Goal: Task Accomplishment & Management: Manage account settings

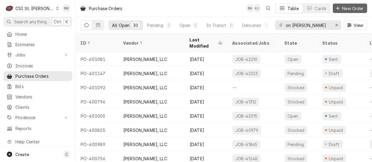
click at [352, 7] on span "New Order" at bounding box center [353, 8] width 24 height 6
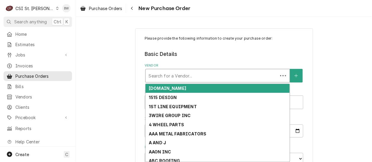
click at [154, 75] on div "Vendor" at bounding box center [211, 76] width 126 height 11
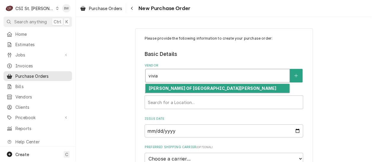
type input "vivian"
click at [166, 90] on strong "VIVIAN OF ST LOUIS" at bounding box center [213, 88] width 128 height 5
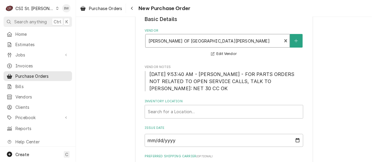
scroll to position [89, 0]
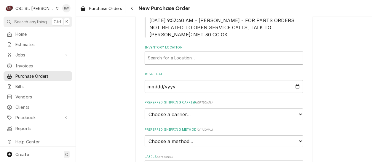
click at [158, 55] on div "Inventory Location" at bounding box center [224, 58] width 152 height 11
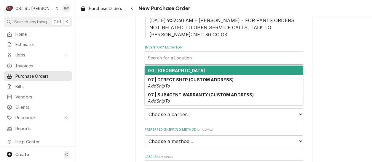
click at [176, 66] on div "00 | STL WAREHOUSE" at bounding box center [224, 70] width 158 height 9
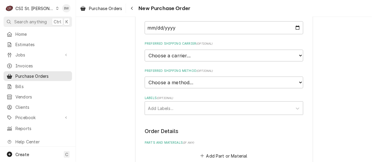
scroll to position [148, 0]
click at [171, 82] on select "Choose a method... Ground Next Day Early AM Next Day Air 2 Day Air Other" at bounding box center [224, 82] width 159 height 12
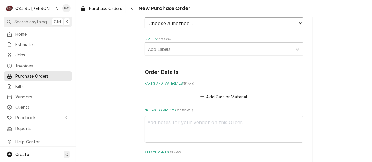
scroll to position [207, 0]
click at [161, 122] on textarea "Notes to Vendor ( optional )" at bounding box center [224, 129] width 159 height 27
type textarea "x"
type textarea "P"
type textarea "x"
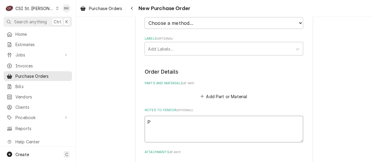
type textarea "Pl"
type textarea "x"
type textarea "Ple"
type textarea "x"
type textarea "Plea"
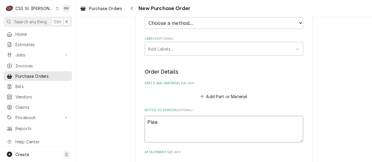
type textarea "x"
type textarea "Pleas"
type textarea "x"
type textarea "Please"
type textarea "x"
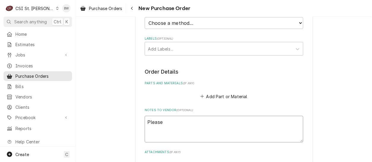
type textarea "Please a"
type textarea "x"
type textarea "Please ad"
type textarea "x"
type textarea "Please adv"
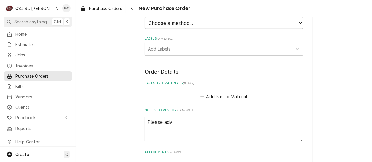
type textarea "x"
type textarea "Please advi"
type textarea "x"
type textarea "Please advis"
type textarea "x"
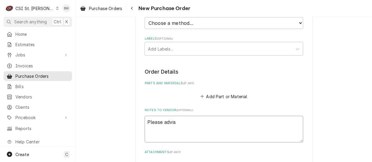
type textarea "Please advise"
type textarea "x"
type textarea "Please advise"
type textarea "x"
type textarea "Please advise w"
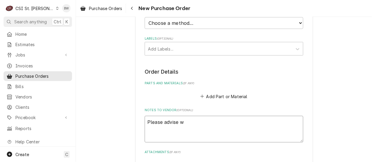
type textarea "x"
type textarea "Please advise ww"
type textarea "x"
type textarea "Please advise wwh"
type textarea "x"
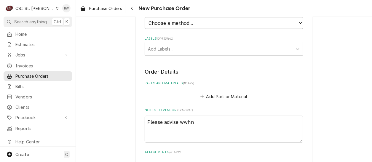
type textarea "Please advise wwhne"
type textarea "x"
type textarea "Please advise wwhnen"
type textarea "x"
type textarea "Please advise wwhne"
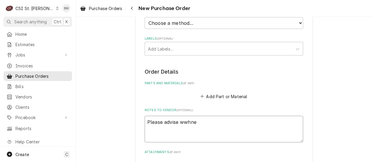
type textarea "x"
type textarea "Please advise wwhn"
type textarea "x"
type textarea "Please advise wwh"
type textarea "x"
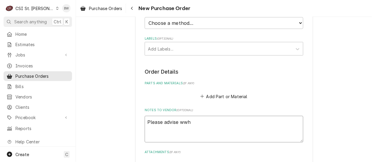
type textarea "Please advise ww"
type textarea "x"
type textarea "Please advise w"
type textarea "x"
type textarea "Please advise wh"
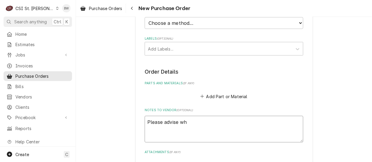
type textarea "x"
type textarea "Please advise whe"
type textarea "x"
type textarea "Please advise when"
type textarea "x"
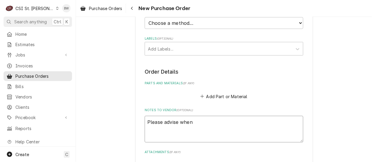
type textarea "Please advise when r"
type textarea "x"
type textarea "Please advise when re"
type textarea "x"
type textarea "Please advise when rea"
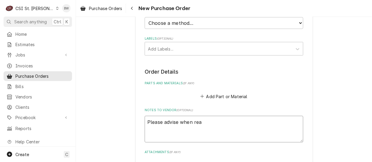
type textarea "x"
type textarea "Please advise when read"
type textarea "x"
type textarea "Please advise when ready"
type textarea "x"
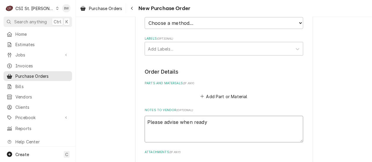
type textarea "Please advise when ready"
type textarea "x"
type textarea "Please advise when ready fo"
type textarea "x"
type textarea "Please advise when ready for"
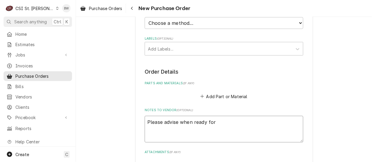
type textarea "x"
type textarea "Please advise when ready for"
type textarea "x"
type textarea "Please advise when ready for p"
type textarea "x"
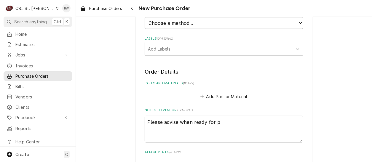
type textarea "Please advise when ready for pi"
type textarea "x"
type textarea "Please advise when ready for pic"
type textarea "x"
type textarea "Please advise when ready for pick"
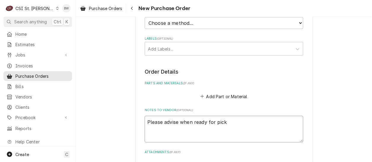
type textarea "x"
type textarea "Please advise when ready for pick"
type textarea "x"
type textarea "Please advise when ready for pick u"
type textarea "x"
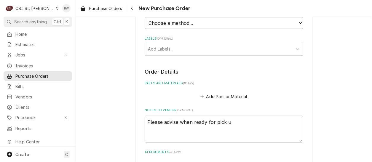
type textarea "Please advise when ready for pick up"
type textarea "x"
type textarea "Please advise when ready for pick up"
type textarea "x"
type textarea "Please advise when ready for pick up B"
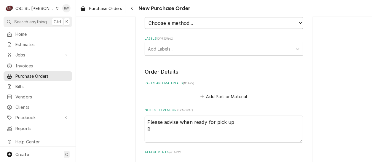
type textarea "x"
type textarea "Please advise when ready for pick up Br"
type textarea "x"
type textarea "Please advise when ready for pick up Bra"
type textarea "x"
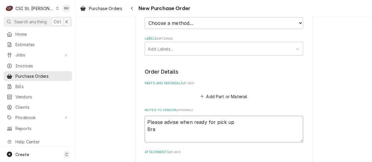
type textarea "Please advise when ready for pick up Brad"
type textarea "x"
type textarea "Please advise when ready for pick up Brad"
type textarea "x"
type textarea "Please advise when ready for pick up Brad w"
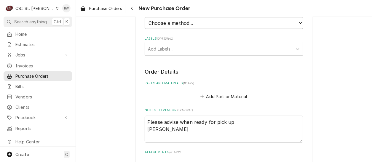
type textarea "x"
type textarea "Please advise when ready for pick up Brad wi"
type textarea "x"
type textarea "Please advise when ready for pick up Brad wic"
type textarea "x"
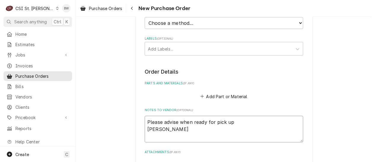
type textarea "Please advise when ready for pick up Brad wick"
type textarea "x"
type textarea "Please advise when ready for pick up Brad wic"
type textarea "x"
type textarea "Please advise when ready for pick up Brad wi"
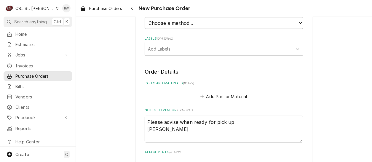
type textarea "x"
type textarea "Please advise when ready for pick up Brad w"
type textarea "x"
type textarea "Please advise when ready for pick up Brad"
type textarea "x"
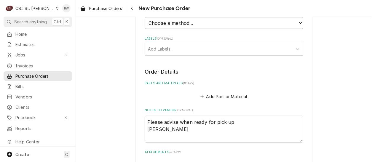
type textarea "Please advise when ready for pick up Brad"
type textarea "x"
type textarea "Please advise when ready for pick up Brad."
type textarea "x"
type textarea "Please advise when ready for pick up Brad.w"
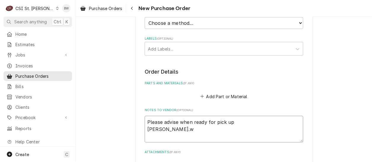
type textarea "x"
type textarea "Please advise when ready for pick up Brad.wi"
type textarea "x"
type textarea "Please advise when ready for pick up Brad.wic"
type textarea "x"
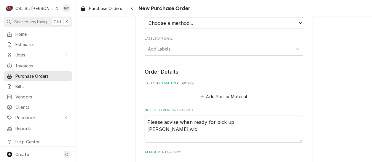
type textarea "Please advise when ready for pick up Brad.wick"
type textarea "x"
type textarea "Please advise when ready for pick up Brad.wicks"
type textarea "x"
type textarea "Please advise when ready for pick up Brad.wicks@"
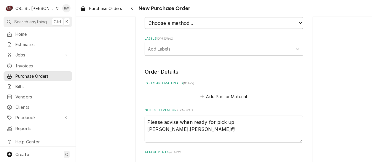
type textarea "x"
type textarea "Please advise when ready for pick up Brad.wicks@c"
type textarea "x"
type textarea "Please advise when ready for pick up Brad.wicks@cs"
type textarea "x"
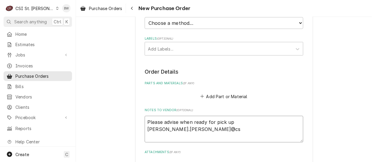
type textarea "Please advise when ready for pick up Brad.wicks@csi"
type textarea "x"
type textarea "Please advise when ready for pick up Brad.wicks@csi1"
type textarea "x"
type textarea "Please advise when ready for pick up Brad.wicks@csi1."
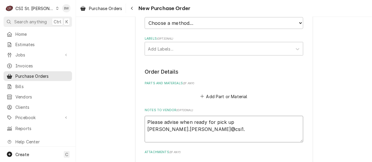
type textarea "x"
type textarea "Please advise when ready for pick up Brad.wicks@csi1.c"
type textarea "x"
type textarea "Please advise when ready for pick up Brad.wicks@csi1.co"
type textarea "x"
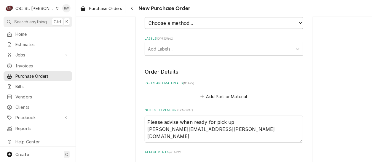
type textarea "Please advise when ready for pick up Brad.wicks@csi1.com"
type textarea "x"
type textarea "Please advise when ready for pick up Brad.wicks@csi1.com"
type textarea "x"
type textarea "Please advise when ready for pick up Brad.wicks@csi1.com 6"
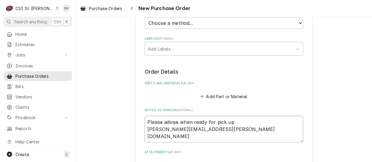
type textarea "x"
type textarea "Please advise when ready for pick up Brad.wicks@csi1.com 63"
type textarea "x"
type textarea "Please advise when ready for pick up Brad.wicks@csi1.com 636"
type textarea "x"
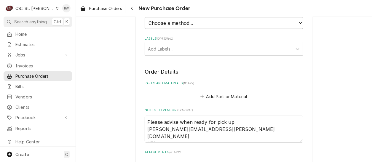
type textarea "Please advise when ready for pick up Brad.wicks@csi1.com 636-"
type textarea "x"
type textarea "Please advise when ready for pick up Brad.wicks@csi1.com 636-5"
type textarea "x"
type textarea "Please advise when ready for pick up Brad.wicks@csi1.com 636-53"
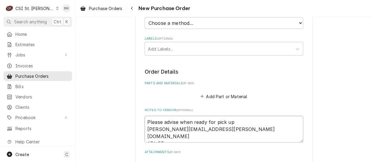
type textarea "x"
type textarea "Please advise when ready for pick up Brad.wicks@csi1.com 636-534"
type textarea "x"
type textarea "Please advise when ready for pick up Brad.wicks@csi1.com 636-534-"
type textarea "x"
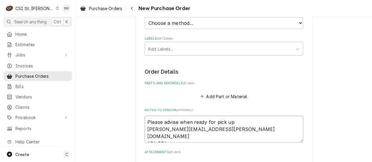
type textarea "Please advise when ready for pick up Brad.wicks@csi1.com 636-534-8"
type textarea "x"
type textarea "Please advise when ready for pick up Brad.wicks@csi1.com 636-534-87"
type textarea "x"
type textarea "Please advise when ready for pick up Brad.wicks@csi1.com 636-534-871"
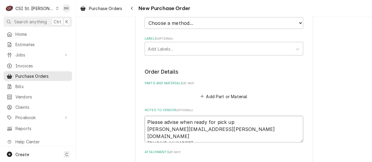
type textarea "x"
type textarea "Please advise when ready for pick up Brad.wicks@csi1.com 636-534-8711"
click at [221, 96] on button "Add Part or Material" at bounding box center [223, 96] width 49 height 8
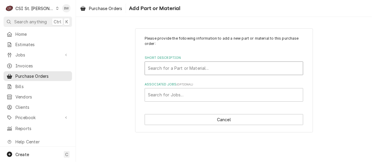
click at [172, 65] on div "Short Description" at bounding box center [224, 68] width 152 height 11
type input "fxi-11"
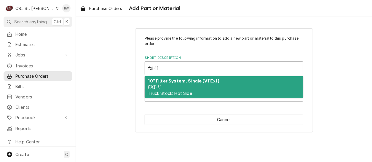
click at [165, 79] on strong "10" Filter System, Single (V11Ixf)" at bounding box center [183, 81] width 71 height 5
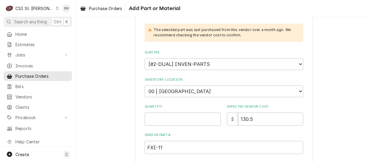
scroll to position [119, 0]
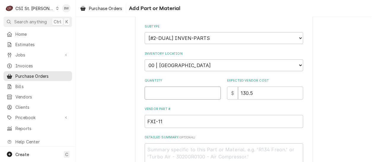
click at [165, 92] on input "Quantity" at bounding box center [183, 93] width 76 height 13
type textarea "x"
type input "1"
type textarea "x"
type input "10"
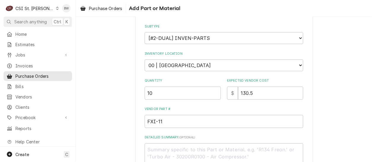
click at [196, 103] on div "Please provide the following information to add a new part or material to this …" at bounding box center [224, 57] width 159 height 280
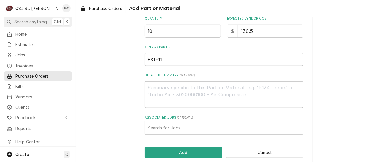
scroll to position [189, 0]
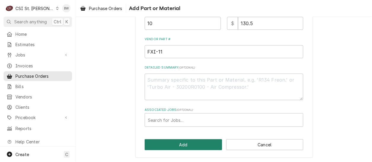
click at [187, 146] on button "Add" at bounding box center [183, 145] width 77 height 11
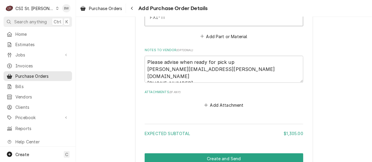
scroll to position [417, 0]
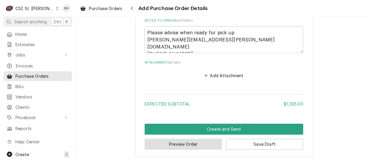
click at [177, 143] on button "Preview Order" at bounding box center [183, 144] width 77 height 11
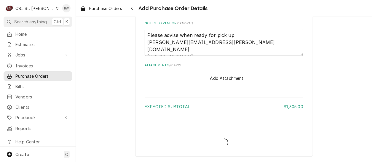
scroll to position [414, 0]
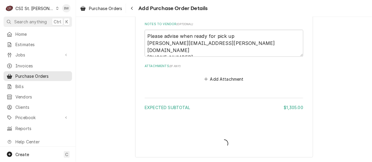
type textarea "x"
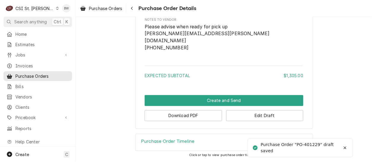
scroll to position [428, 0]
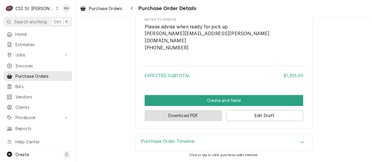
click at [192, 118] on button "Download PDF" at bounding box center [183, 116] width 77 height 11
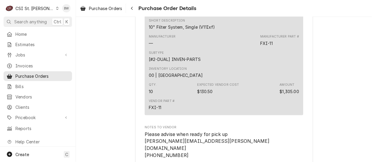
scroll to position [296, 0]
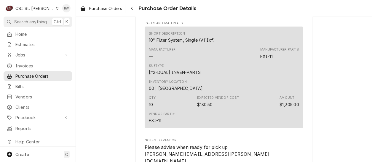
click at [208, 78] on div "Subtype [#2-DUAL] INVEN-PARTS" at bounding box center [224, 70] width 150 height 16
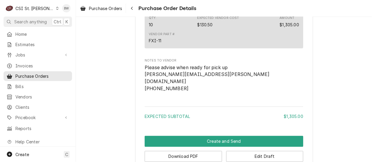
scroll to position [428, 0]
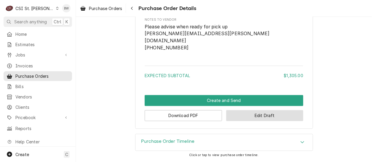
click at [243, 115] on button "Edit Draft" at bounding box center [264, 116] width 77 height 11
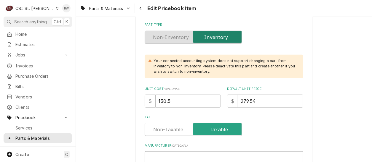
scroll to position [207, 0]
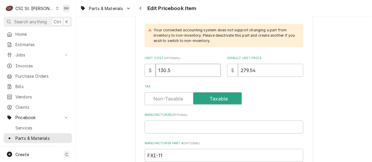
drag, startPoint x: 171, startPoint y: 71, endPoint x: 155, endPoint y: 71, distance: 15.4
click at [156, 71] on input "130.5" at bounding box center [188, 70] width 65 height 13
type textarea "x"
type input "1"
type textarea "x"
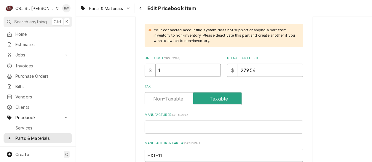
type input "13"
type textarea "x"
type input "136"
type textarea "x"
type input "136.6"
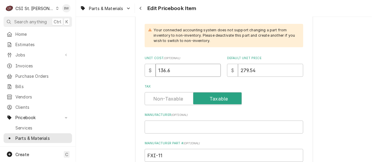
type textarea "x"
type input "136.68"
drag, startPoint x: 258, startPoint y: 71, endPoint x: 236, endPoint y: 69, distance: 22.6
click at [238, 69] on input "279.54" at bounding box center [270, 70] width 65 height 13
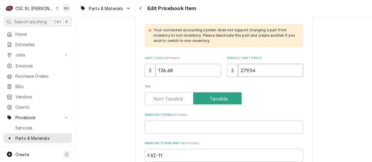
type textarea "x"
type input "2"
type textarea "x"
type input "27"
type textarea "x"
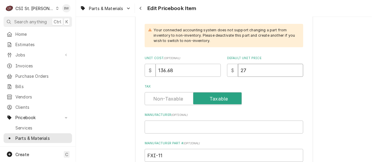
type input "273"
type textarea "x"
type input "273.36"
type textarea "x"
type input "273.36"
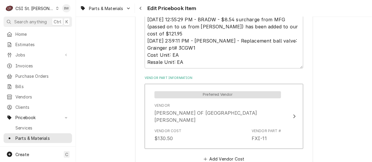
scroll to position [415, 0]
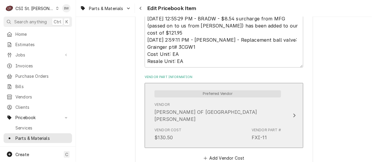
click at [202, 104] on div "Vendor VIVIAN OF ST LOUIS" at bounding box center [217, 113] width 127 height 21
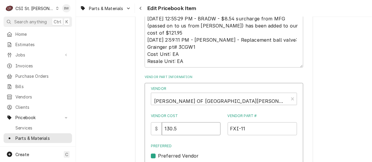
drag, startPoint x: 182, startPoint y: 130, endPoint x: 163, endPoint y: 130, distance: 19.0
click at [163, 130] on div "$ 130.5" at bounding box center [186, 129] width 70 height 13
type input "136.68"
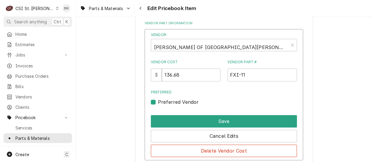
scroll to position [474, 0]
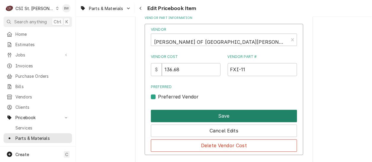
click at [189, 115] on button "Save" at bounding box center [224, 116] width 146 height 12
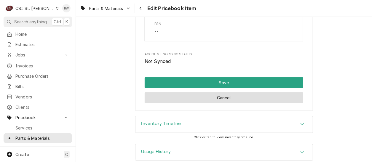
scroll to position [5133, 0]
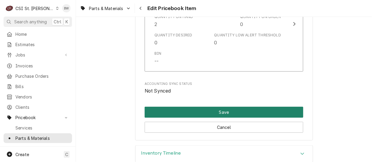
click at [185, 107] on button "Save" at bounding box center [224, 112] width 159 height 11
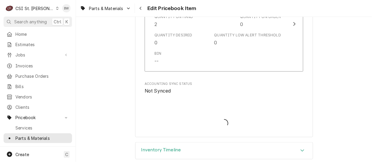
type textarea "x"
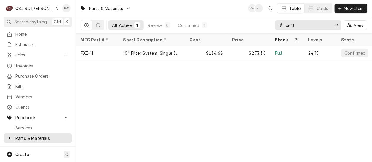
drag, startPoint x: 302, startPoint y: 27, endPoint x: 260, endPoint y: 25, distance: 42.4
click at [260, 25] on div "All Active 1 Review 0 Confirmed 1 xi-11 View" at bounding box center [224, 25] width 287 height 17
type input "s"
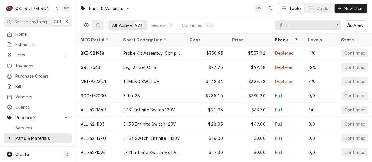
click at [285, 25] on div "i-" at bounding box center [308, 24] width 66 height 9
click at [286, 26] on input "i-" at bounding box center [308, 24] width 44 height 9
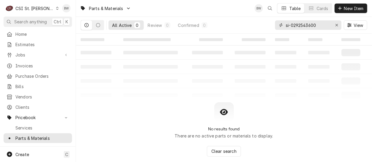
drag, startPoint x: 321, startPoint y: 25, endPoint x: 294, endPoint y: 24, distance: 27.3
click at [294, 24] on input "si-0292543600" at bounding box center [308, 24] width 44 height 9
click at [303, 25] on input "si-001007110702" at bounding box center [308, 24] width 44 height 9
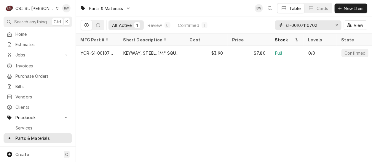
drag, startPoint x: 324, startPoint y: 24, endPoint x: 293, endPoint y: 25, distance: 31.1
click at [293, 25] on input "s1-00107110702" at bounding box center [308, 24] width 44 height 9
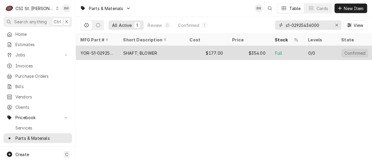
type input "s1-02925436000"
click at [104, 51] on div "YOR-S1-02925436000" at bounding box center [97, 53] width 33 height 6
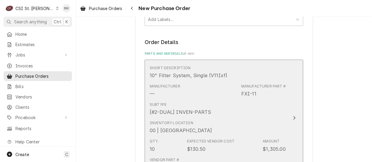
click at [212, 100] on div "Subtype [#2-DUAL] INVEN-PARTS" at bounding box center [218, 109] width 136 height 18
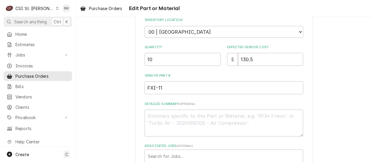
scroll to position [119, 0]
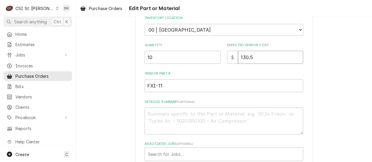
drag, startPoint x: 253, startPoint y: 58, endPoint x: 234, endPoint y: 58, distance: 19.0
click at [234, 58] on div "$ 130.5" at bounding box center [265, 57] width 76 height 13
type textarea "x"
type input "1"
type textarea "x"
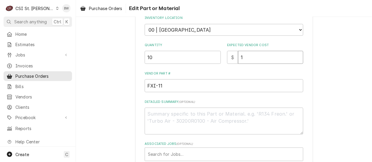
type input "13"
type textarea "x"
type input "136"
type textarea "x"
type input "136.6"
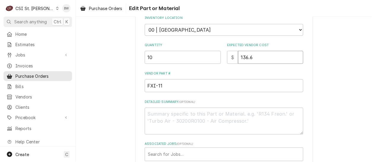
type textarea "x"
type input "136.68"
click at [199, 71] on label "Vendor Part #" at bounding box center [224, 73] width 159 height 5
click at [199, 79] on input "FXI-11" at bounding box center [224, 85] width 159 height 13
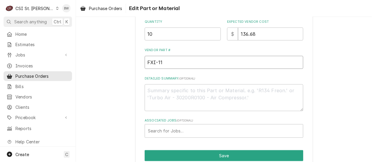
scroll to position [168, 0]
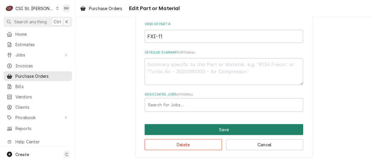
click at [179, 127] on button "Save" at bounding box center [224, 129] width 159 height 11
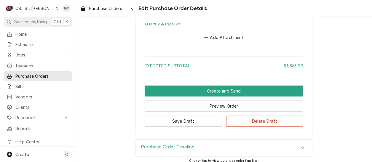
scroll to position [460, 0]
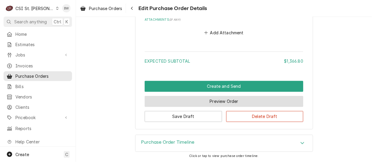
click at [175, 102] on button "Preview Order" at bounding box center [224, 101] width 159 height 11
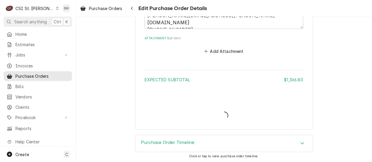
type textarea "x"
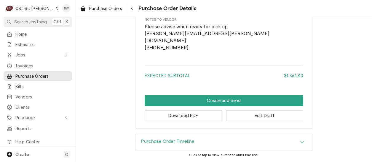
scroll to position [428, 0]
click at [177, 114] on button "Download PDF" at bounding box center [183, 116] width 77 height 11
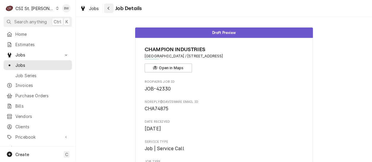
click at [112, 10] on button "Navigate back" at bounding box center [108, 8] width 9 height 9
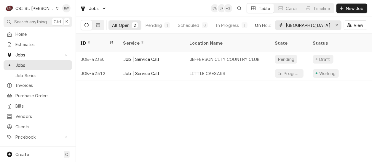
drag, startPoint x: 322, startPoint y: 24, endPoint x: 261, endPoint y: 26, distance: 61.7
click at [261, 26] on div "All Open 2 Pending 1 Scheduled 0 In Progress 1 On Hold 0 Completed 0 jefferson …" at bounding box center [224, 25] width 287 height 17
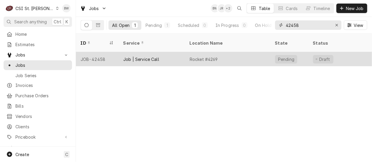
type input "42458"
click at [103, 52] on div "JOB-42458" at bounding box center [97, 59] width 43 height 14
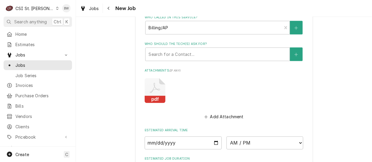
scroll to position [487, 0]
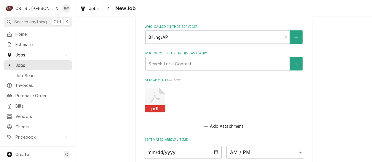
click at [152, 94] on icon "Attachments" at bounding box center [155, 100] width 21 height 25
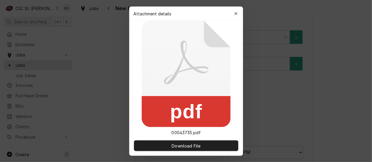
type textarea "x"
click at [152, 94] on icon at bounding box center [186, 74] width 89 height 107
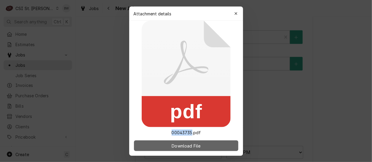
click at [184, 147] on span "Download File" at bounding box center [185, 146] width 31 height 6
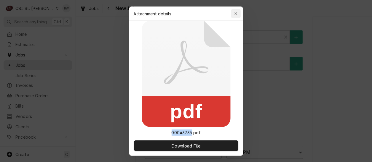
click at [237, 13] on icon "button" at bounding box center [235, 14] width 3 height 4
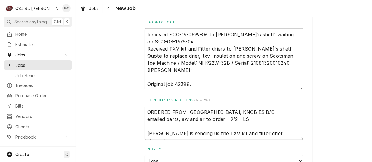
scroll to position [280, 0]
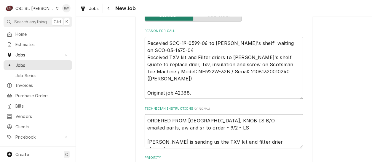
drag, startPoint x: 164, startPoint y: 50, endPoint x: 287, endPoint y: 39, distance: 122.9
click at [287, 39] on textarea "Recevied SCO-19-0599-06 to Kevin J's shelf' waiting on SCO-03-1675-04 Received …" at bounding box center [224, 68] width 159 height 62
click at [131, 22] on div "Use the fields below to edit this job: Client Details Client Vivian Company Cli…" at bounding box center [224, 116] width 296 height 745
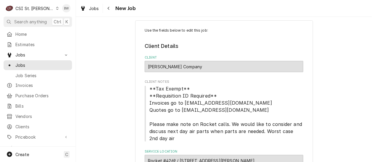
scroll to position [0, 0]
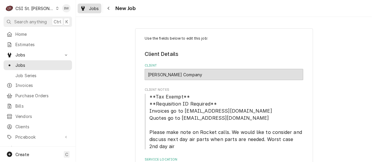
click at [87, 8] on div "Jobs" at bounding box center [89, 8] width 21 height 7
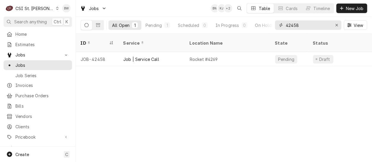
drag, startPoint x: 318, startPoint y: 25, endPoint x: 278, endPoint y: 26, distance: 39.7
click at [278, 26] on div "42458" at bounding box center [308, 24] width 66 height 9
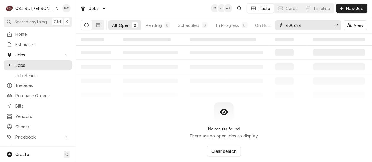
click at [294, 27] on input "400624" at bounding box center [308, 24] width 44 height 9
type input "40624"
click at [339, 26] on div "Erase input" at bounding box center [337, 25] width 6 height 6
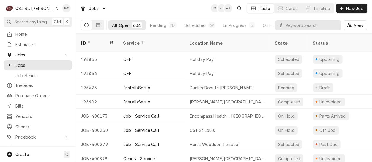
click at [156, 12] on div "Jobs BW KJ + 2 Table Cards Timeline New Job" at bounding box center [224, 8] width 296 height 17
click at [288, 24] on input "Dynamic Content Wrapper" at bounding box center [312, 24] width 53 height 9
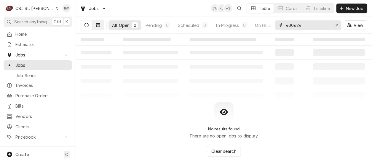
type input "400624"
click at [99, 26] on icon "Dynamic Content Wrapper" at bounding box center [98, 25] width 4 height 4
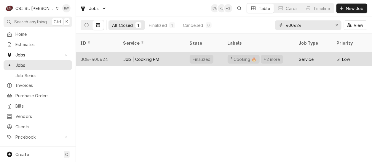
click at [102, 52] on div "JOB-400624" at bounding box center [97, 59] width 43 height 14
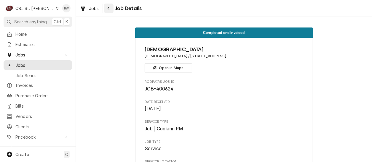
click at [109, 8] on icon "Navigate back" at bounding box center [108, 8] width 3 height 4
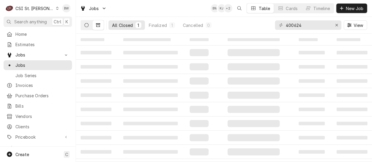
click at [87, 24] on icon "Dynamic Content Wrapper" at bounding box center [86, 25] width 4 height 4
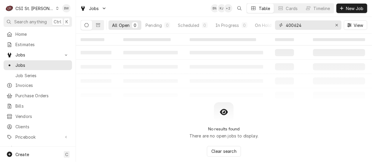
click at [292, 24] on input "400624" at bounding box center [308, 24] width 44 height 9
type input "40624"
drag, startPoint x: 301, startPoint y: 26, endPoint x: 279, endPoint y: 26, distance: 21.9
click at [279, 26] on div "40624" at bounding box center [308, 24] width 66 height 9
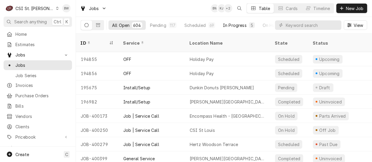
click at [235, 27] on div "In Progress" at bounding box center [235, 25] width 24 height 6
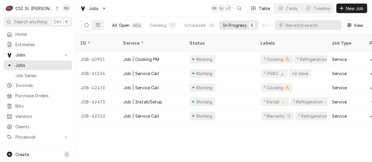
click at [127, 25] on div "All Open" at bounding box center [120, 25] width 17 height 6
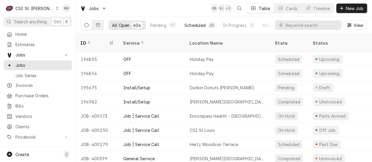
click at [205, 25] on button "Scheduled 69" at bounding box center [200, 24] width 38 height 9
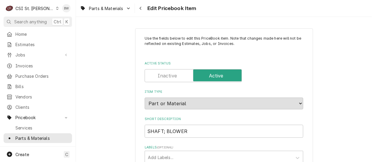
type textarea "x"
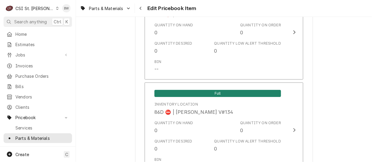
scroll to position [5135, 0]
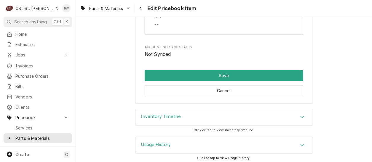
click at [167, 114] on h3 "Inventory Timeline" at bounding box center [161, 117] width 40 height 6
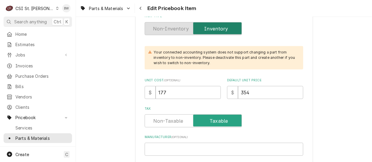
scroll to position [0, 0]
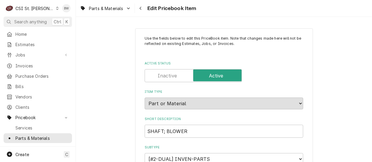
click at [249, 48] on p "Use the fields below to edit this PriceBook item. Note that changes made here w…" at bounding box center [224, 44] width 159 height 16
click at [141, 9] on icon "Navigate back" at bounding box center [140, 8] width 3 height 4
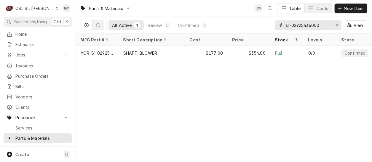
drag, startPoint x: 325, startPoint y: 27, endPoint x: 295, endPoint y: 26, distance: 30.3
click at [295, 26] on input "s1-02925436000" at bounding box center [308, 24] width 44 height 9
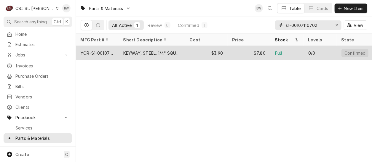
type input "s1-00107110702"
click at [110, 51] on div "YOR-S1-00107110702" at bounding box center [97, 53] width 33 height 6
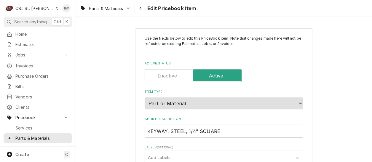
type textarea "x"
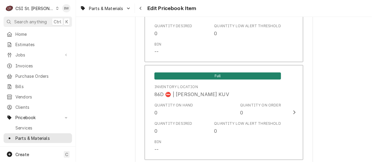
scroll to position [5135, 0]
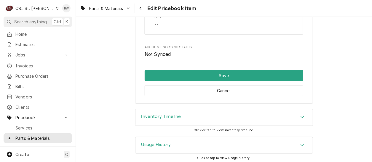
click at [171, 116] on h3 "Inventory Timeline" at bounding box center [161, 117] width 40 height 6
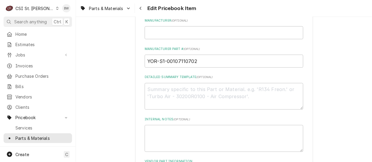
scroll to position [0, 0]
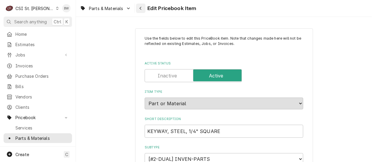
click at [137, 7] on button "Navigate back" at bounding box center [140, 8] width 9 height 9
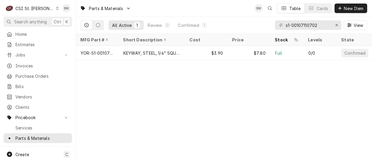
click at [250, 82] on div "Parts & Materials BW Table Cards New Item All Active 1 Review 0 Confirmed 1 s1-…" at bounding box center [224, 81] width 296 height 162
